Goal: Task Accomplishment & Management: Use online tool/utility

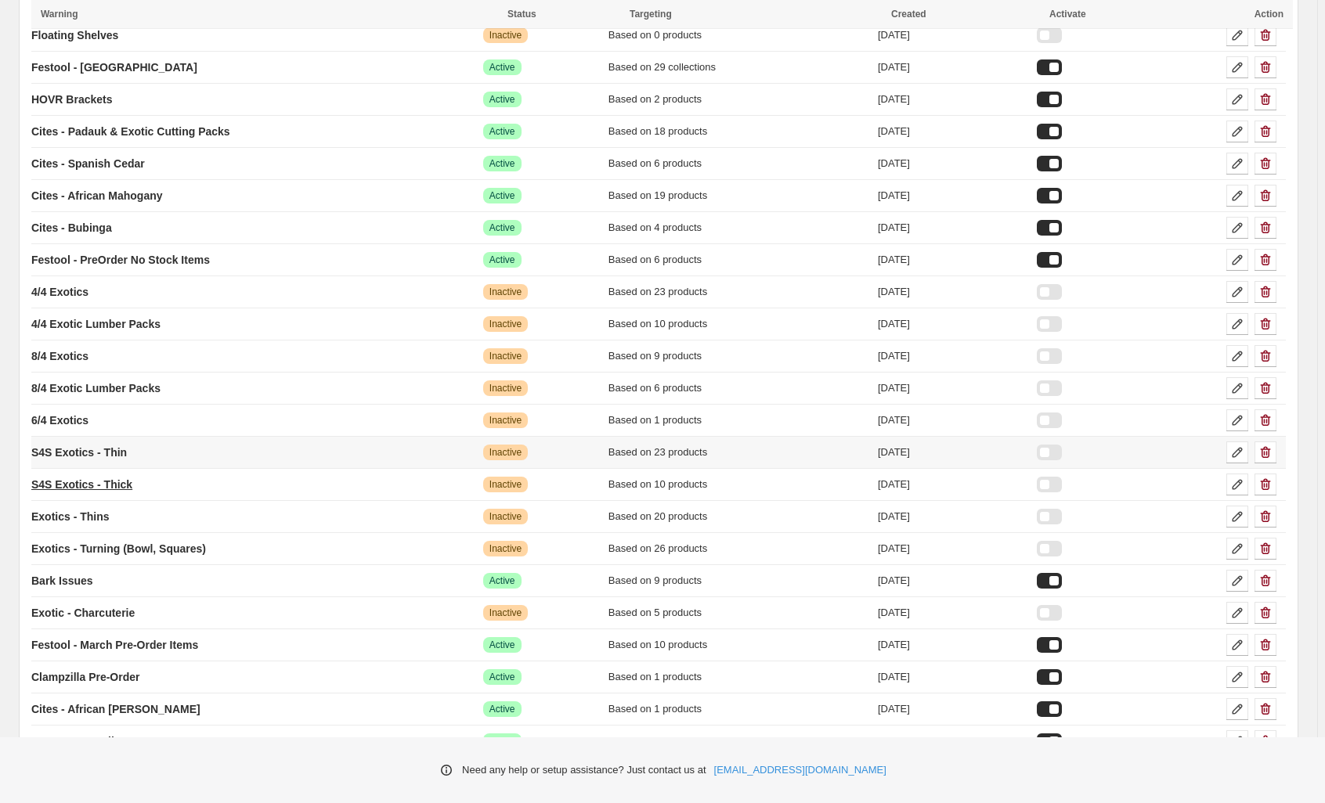
scroll to position [260, 0]
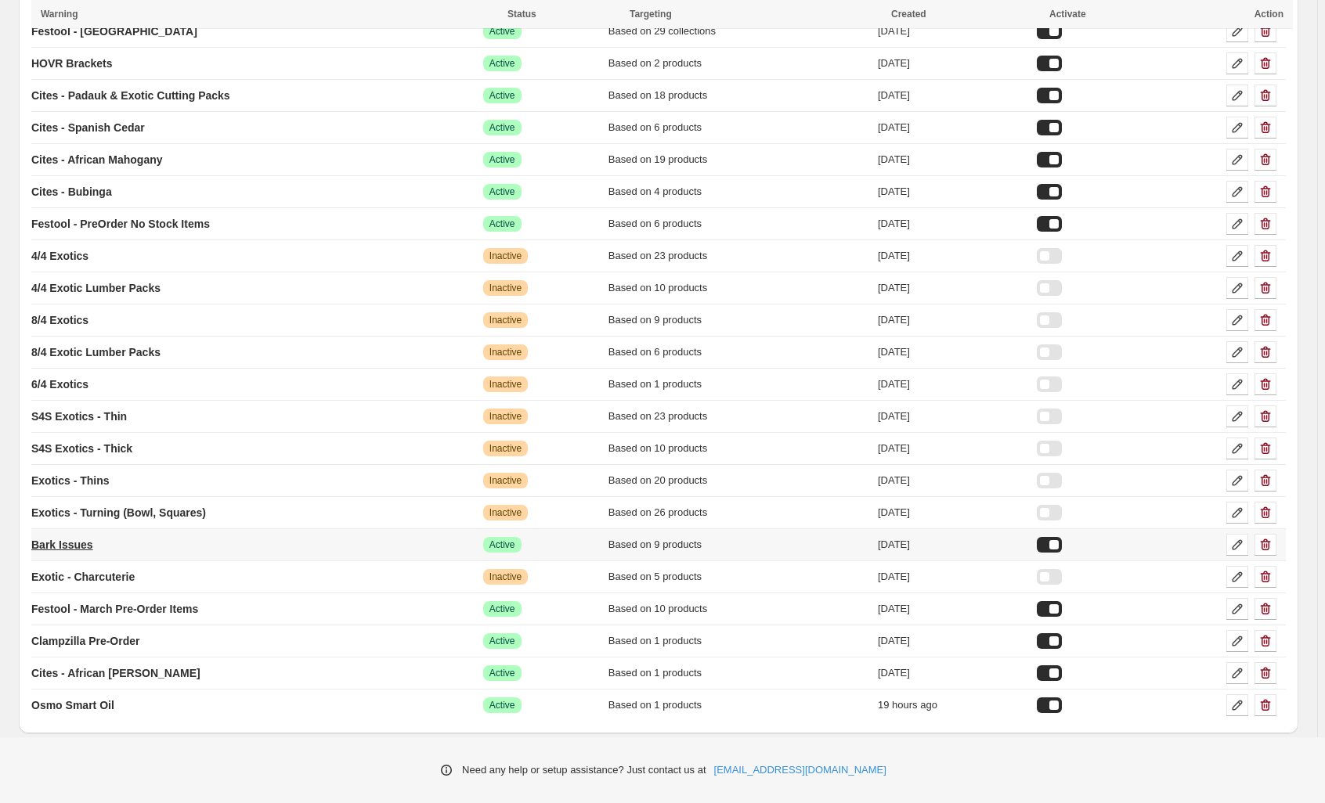
click at [41, 541] on p "Bark Issues" at bounding box center [62, 545] width 62 height 16
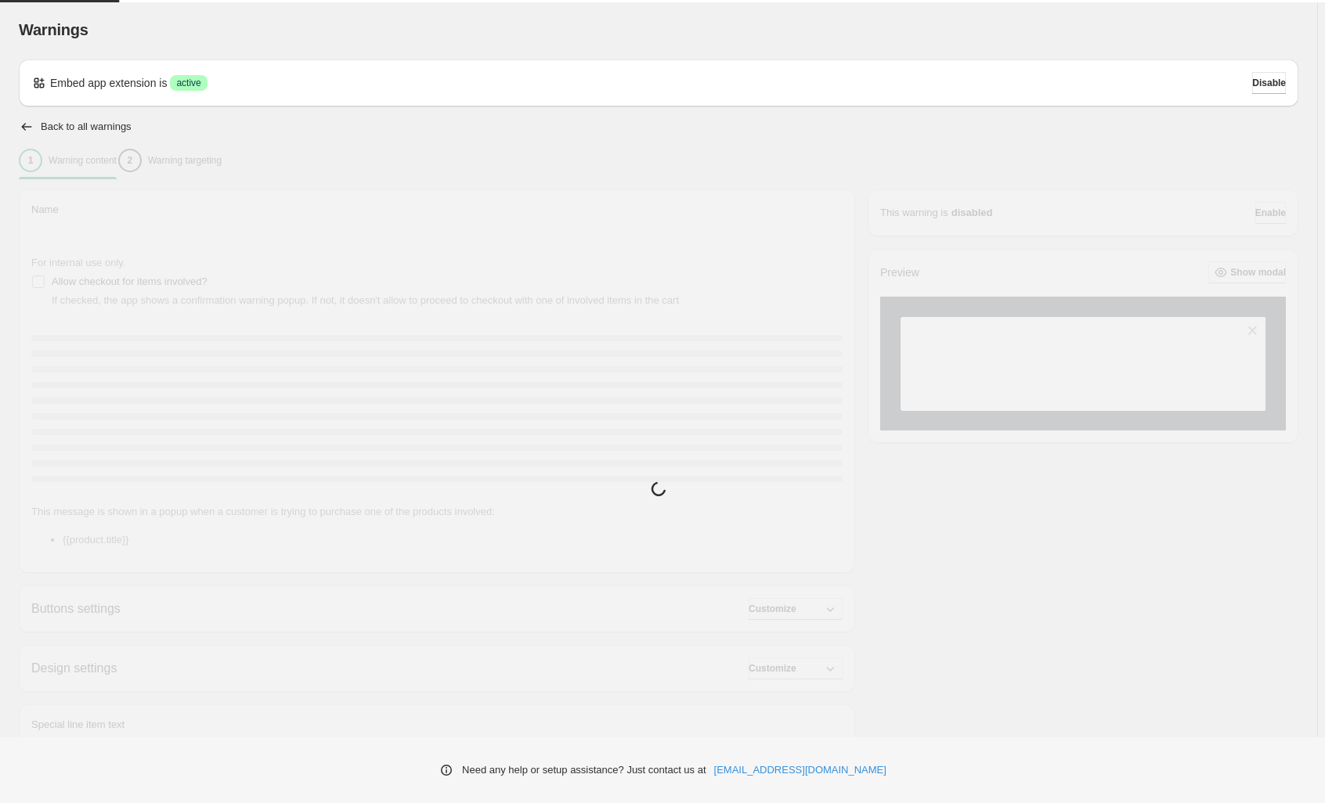
type input "**********"
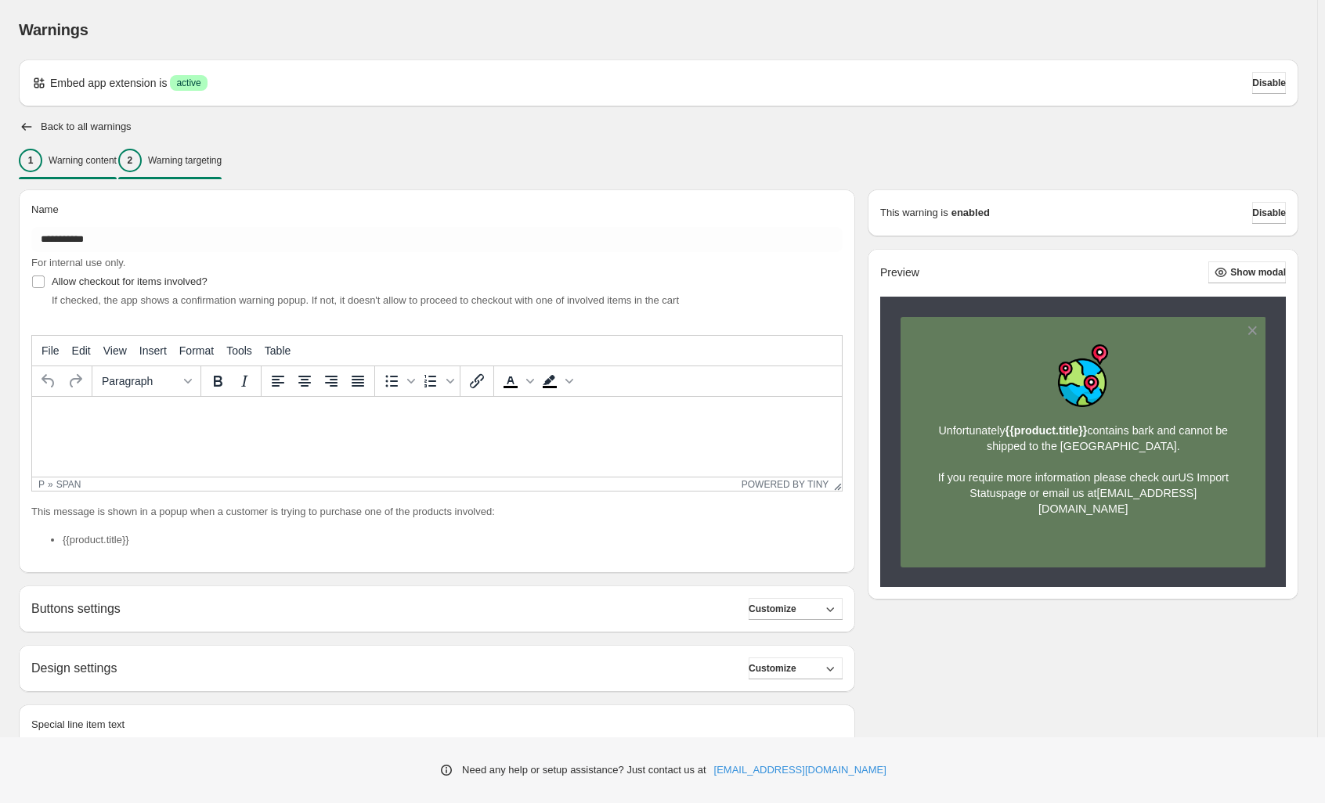
click at [222, 161] on p "Warning targeting" at bounding box center [185, 160] width 74 height 13
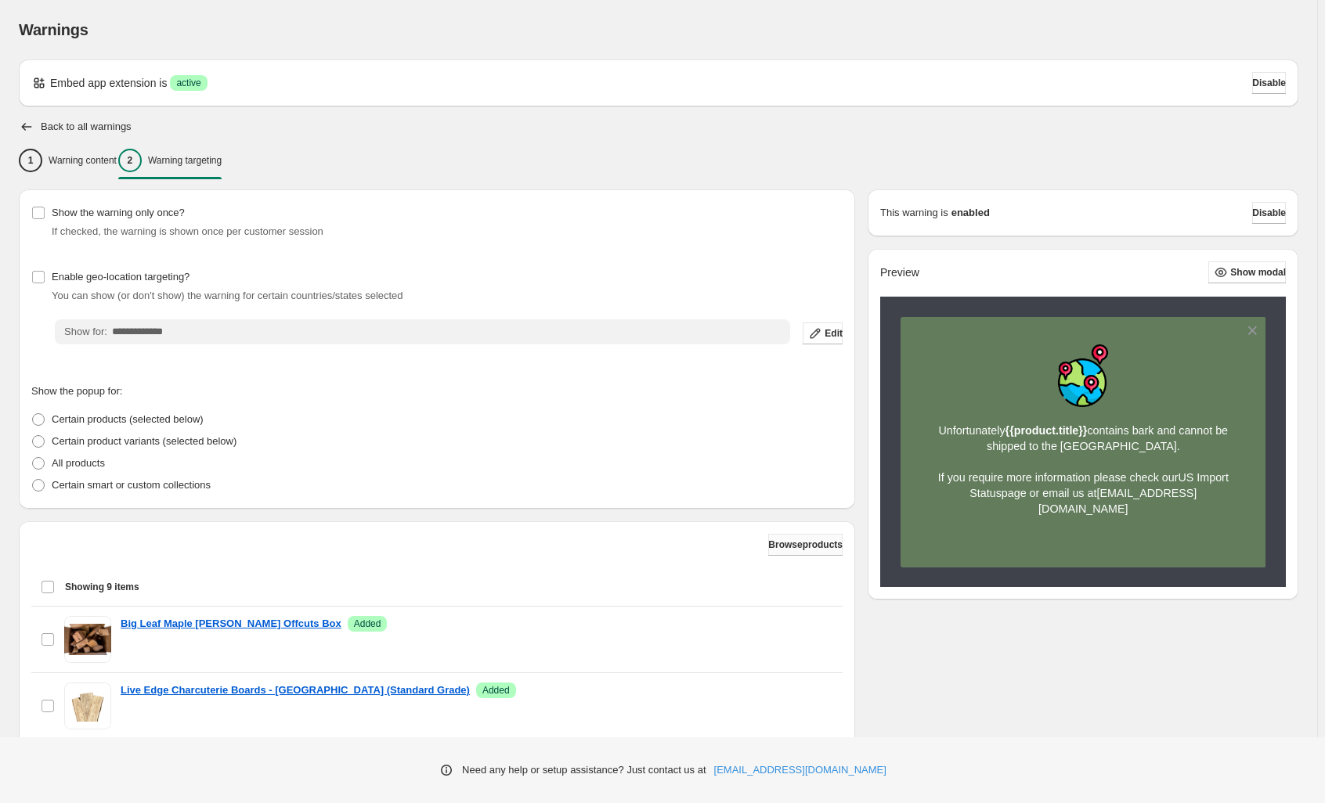
click at [773, 545] on span "Browse products" at bounding box center [805, 545] width 74 height 13
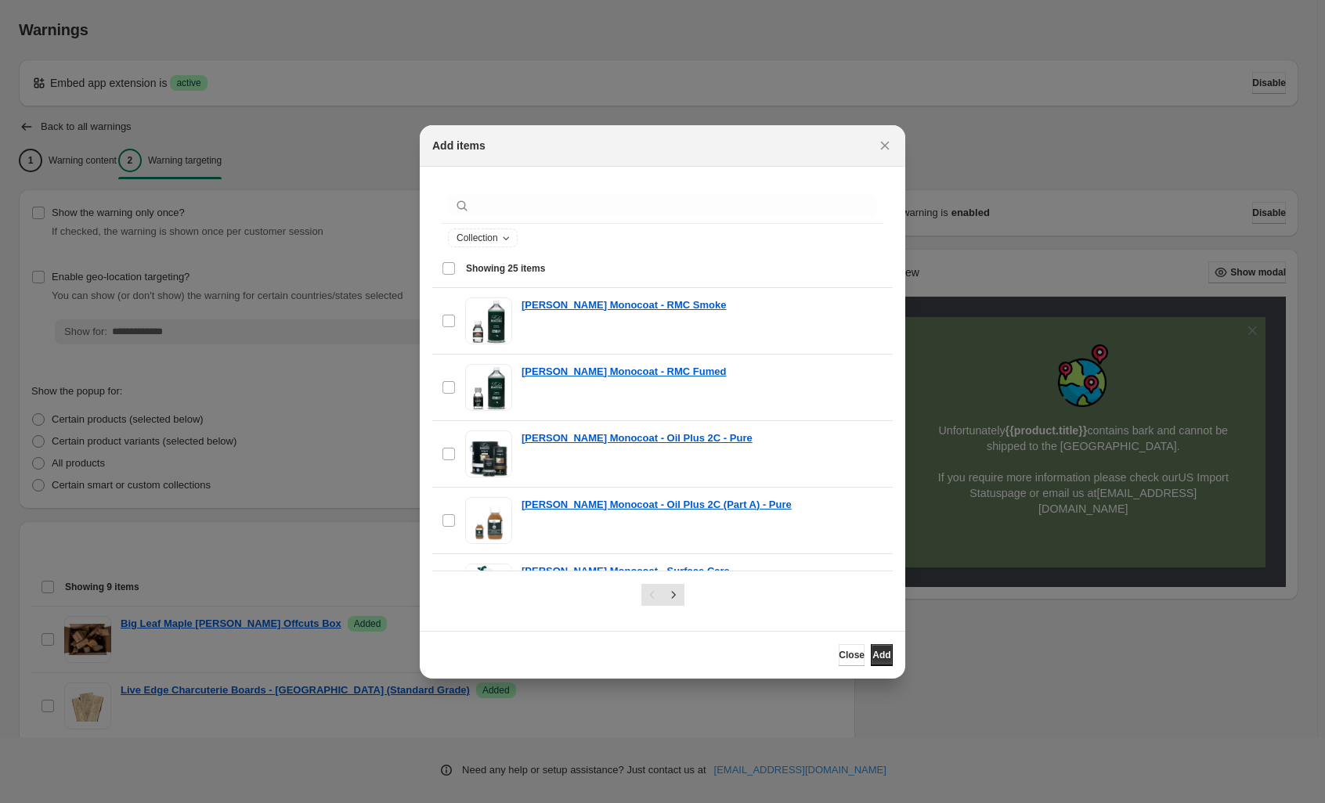
click at [514, 185] on div "Collection" at bounding box center [662, 220] width 460 height 83
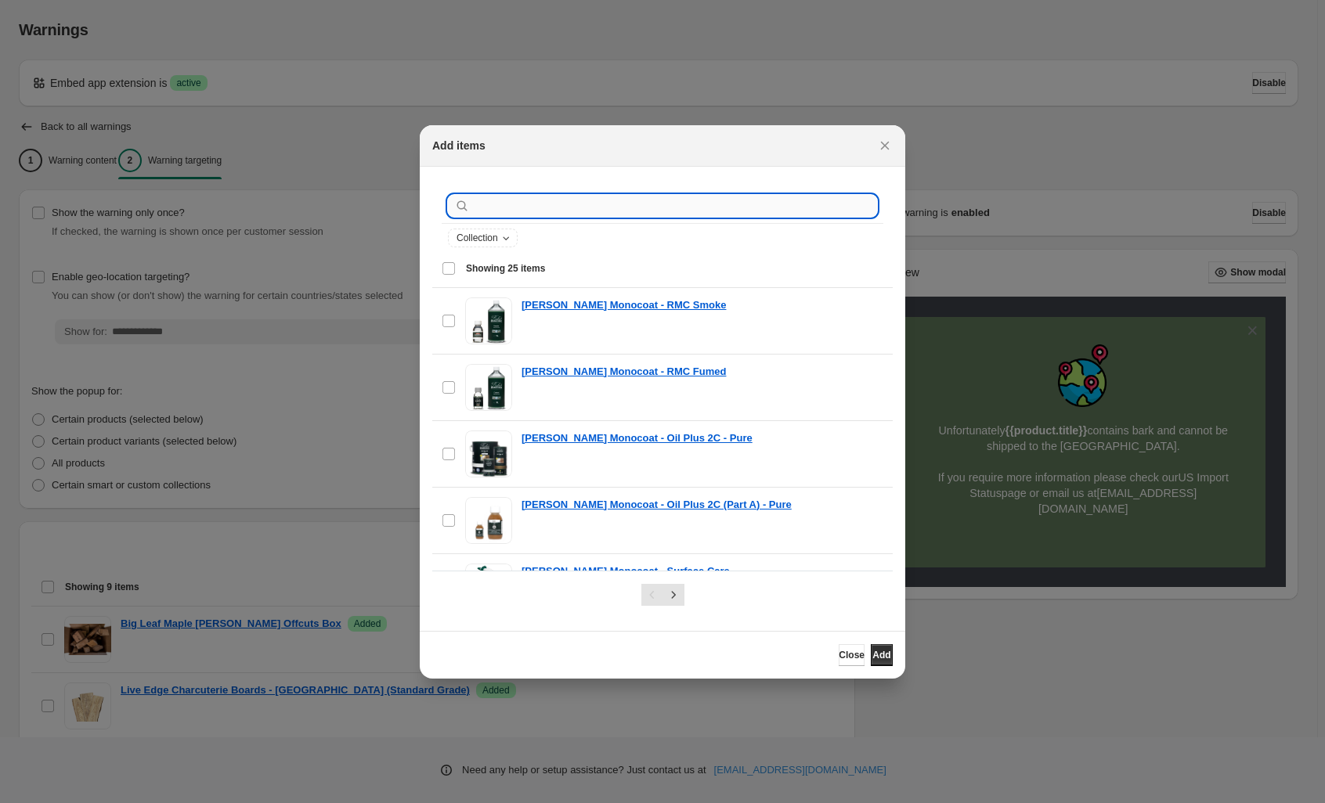
click at [517, 197] on input ":r20:" at bounding box center [675, 206] width 404 height 22
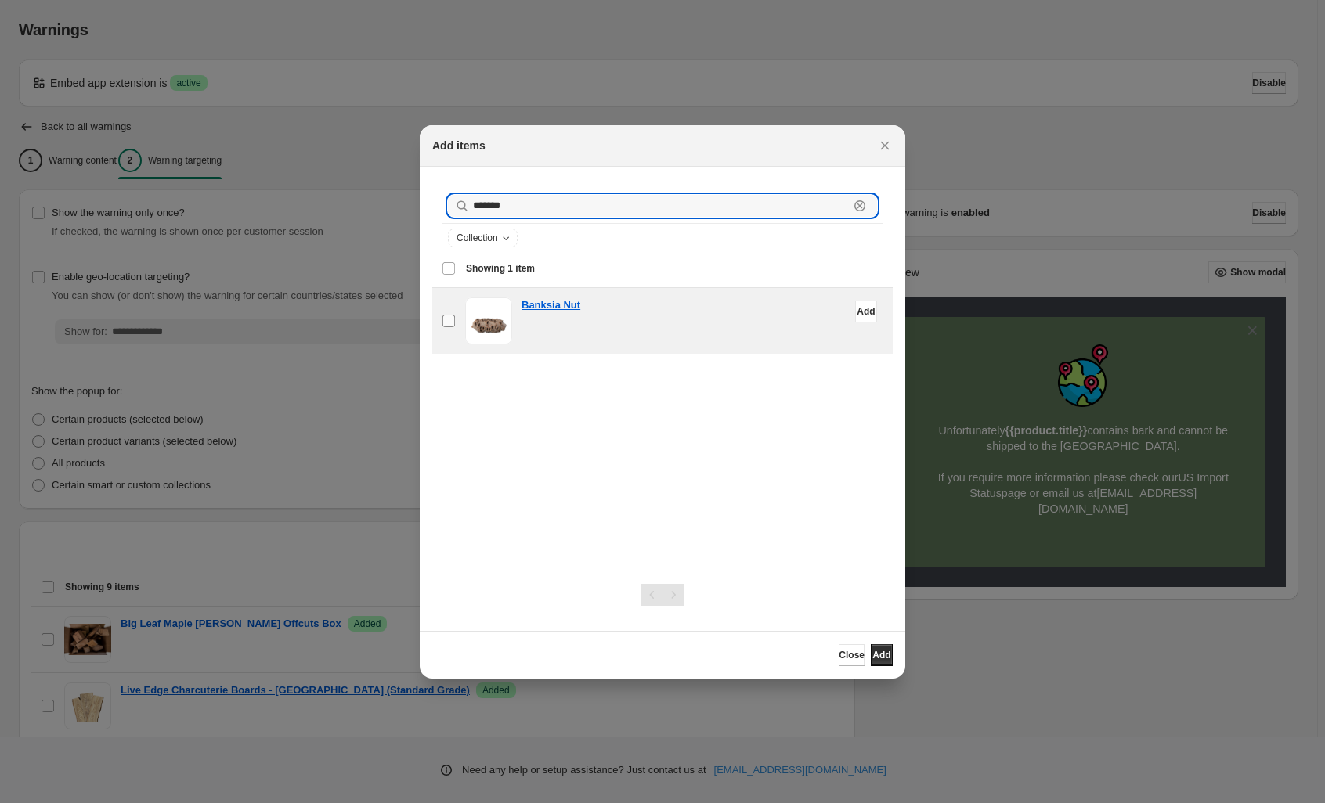
type input "*******"
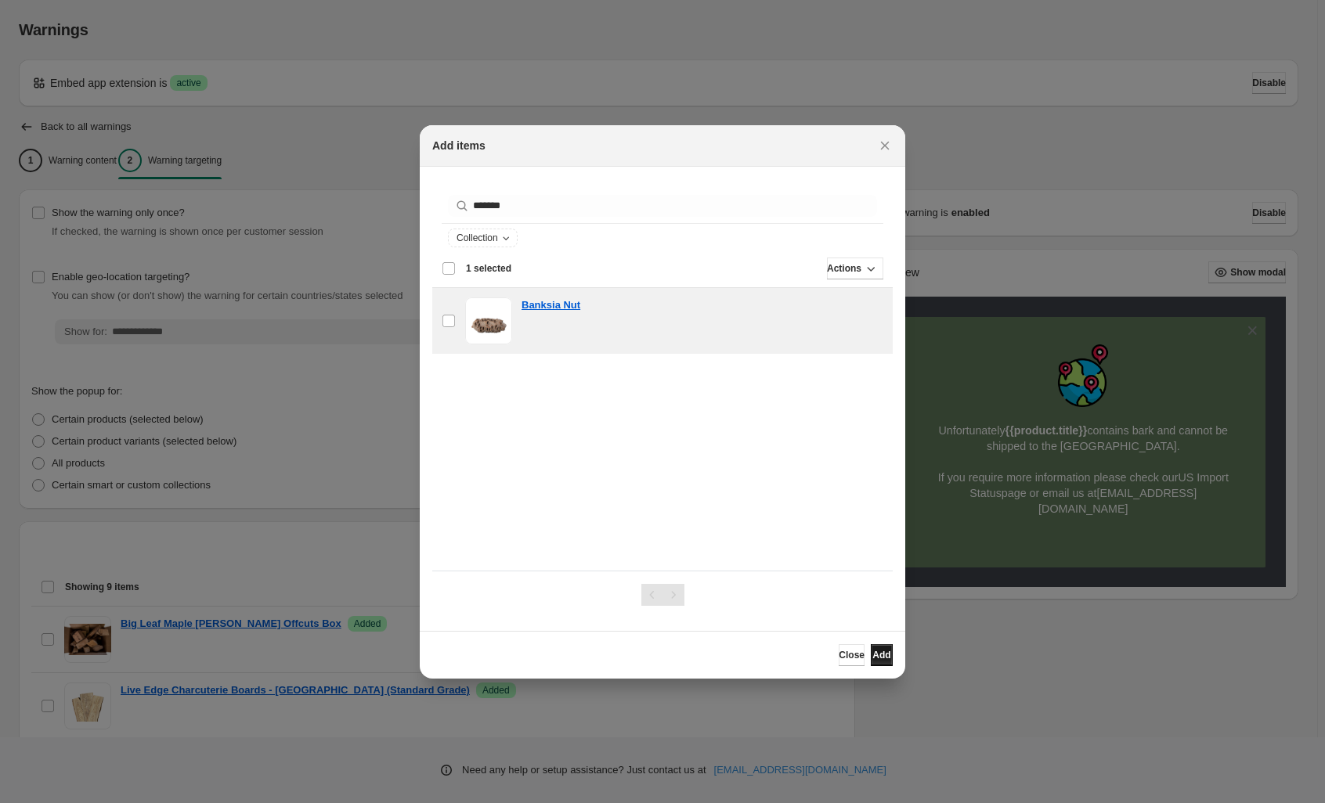
click at [883, 662] on button "Add" at bounding box center [882, 655] width 22 height 22
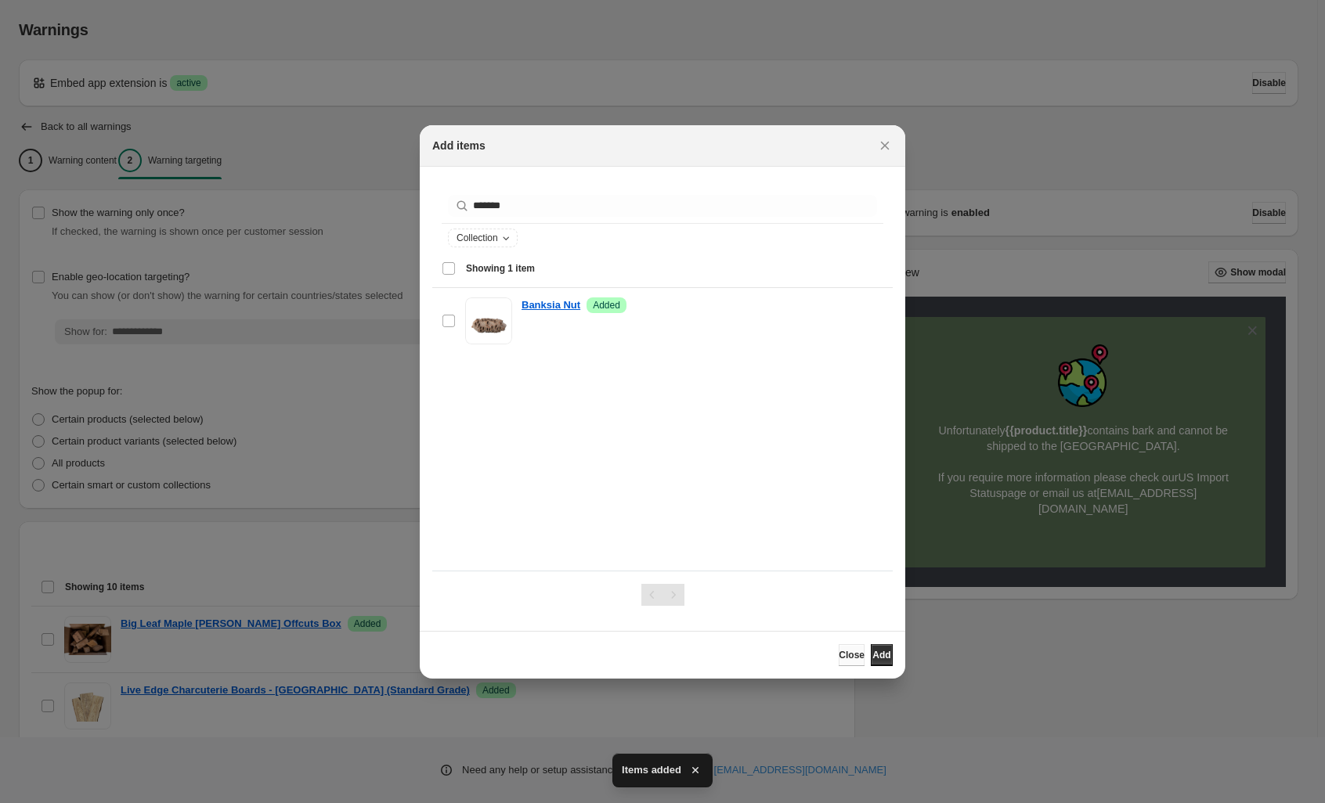
click at [839, 658] on span "Close" at bounding box center [852, 655] width 26 height 13
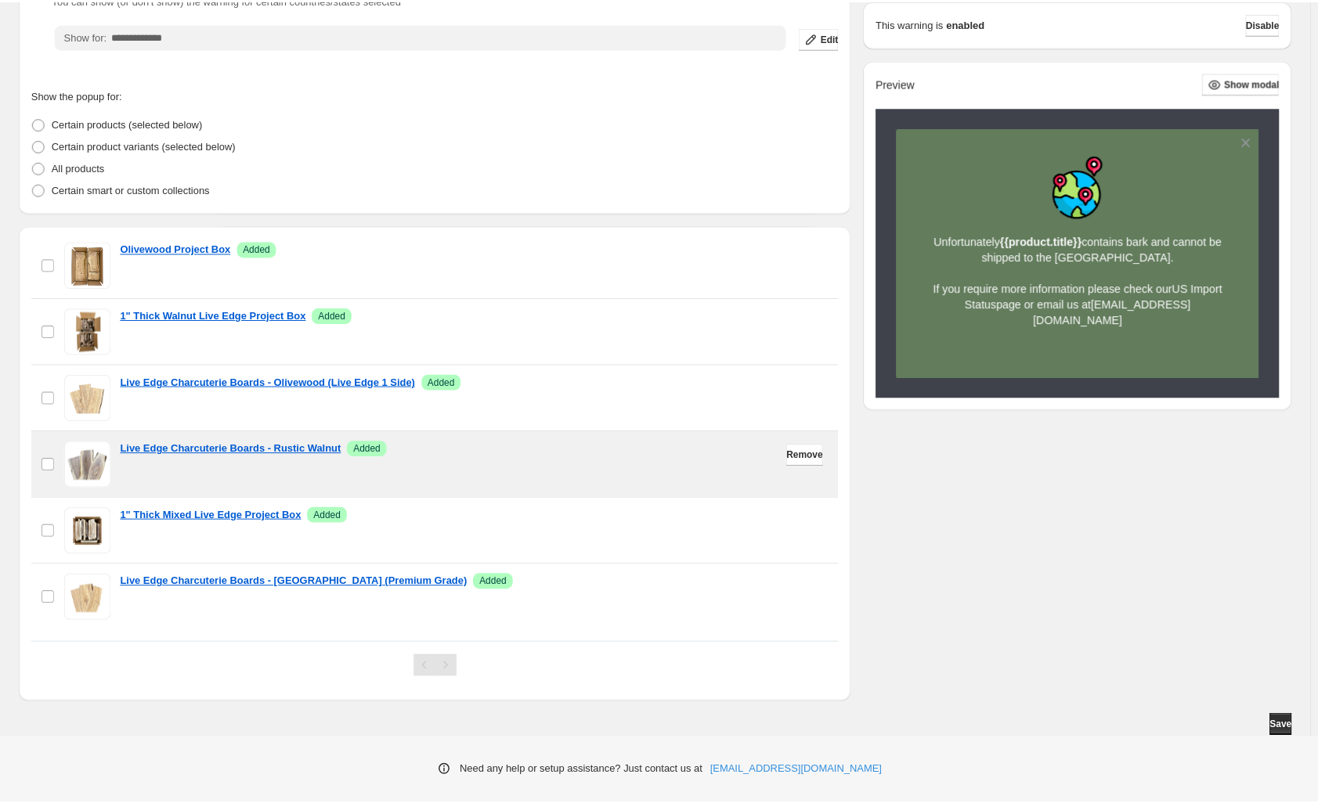
scroll to position [202, 0]
